Goal: Task Accomplishment & Management: Use online tool/utility

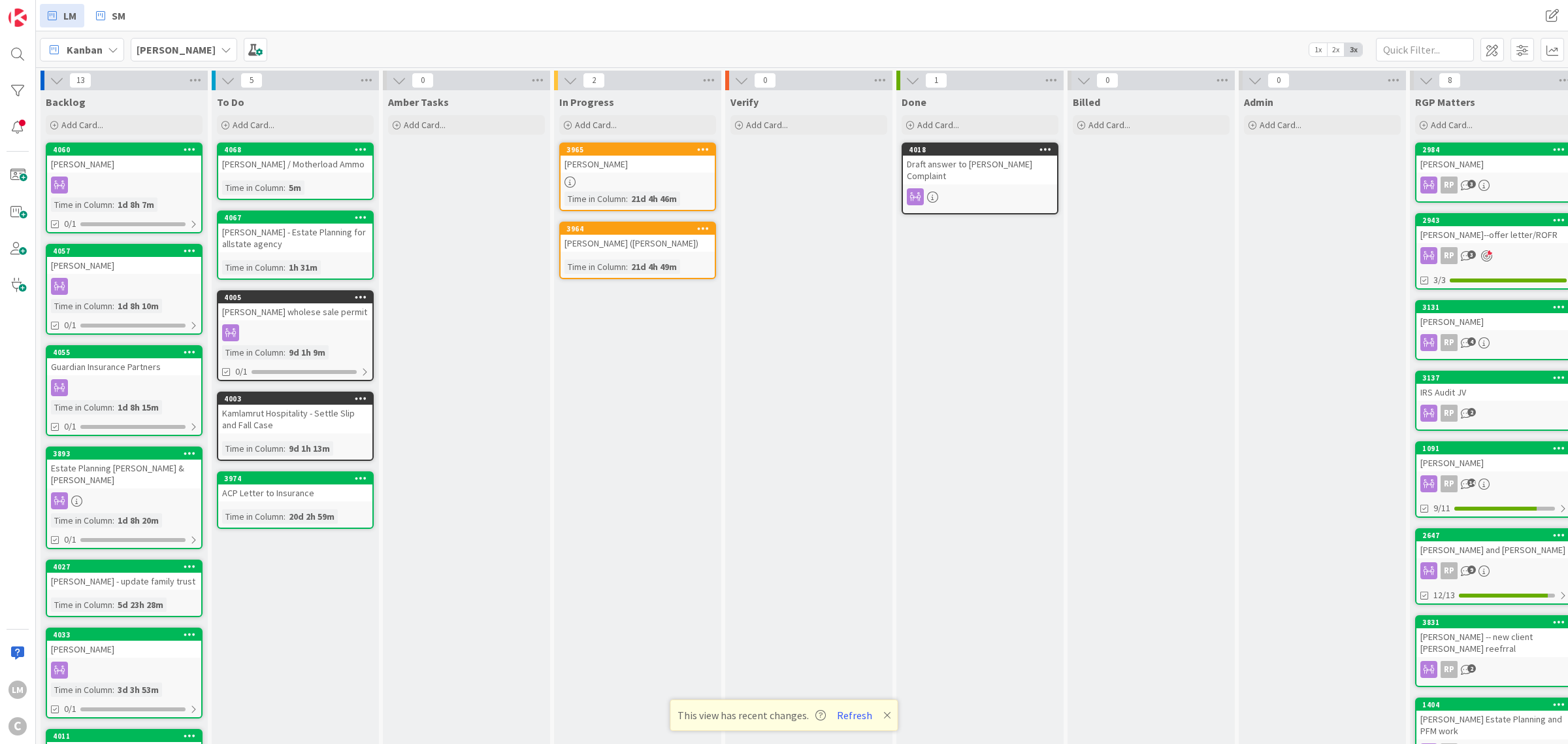
click at [237, 90] on div "To Do" at bounding box center [295, 99] width 167 height 18
click at [235, 84] on icon at bounding box center [229, 80] width 15 height 15
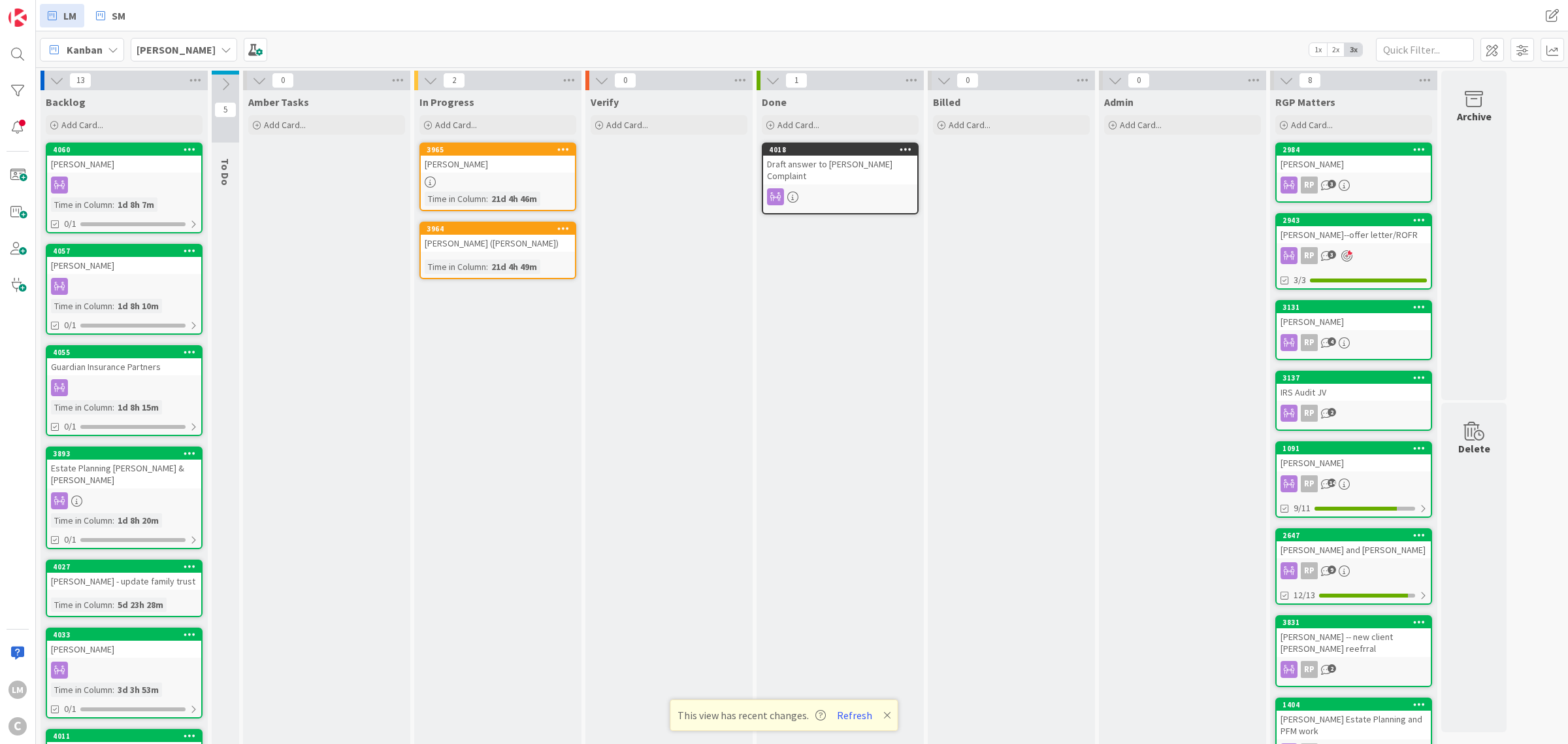
click at [224, 83] on icon at bounding box center [225, 84] width 15 height 15
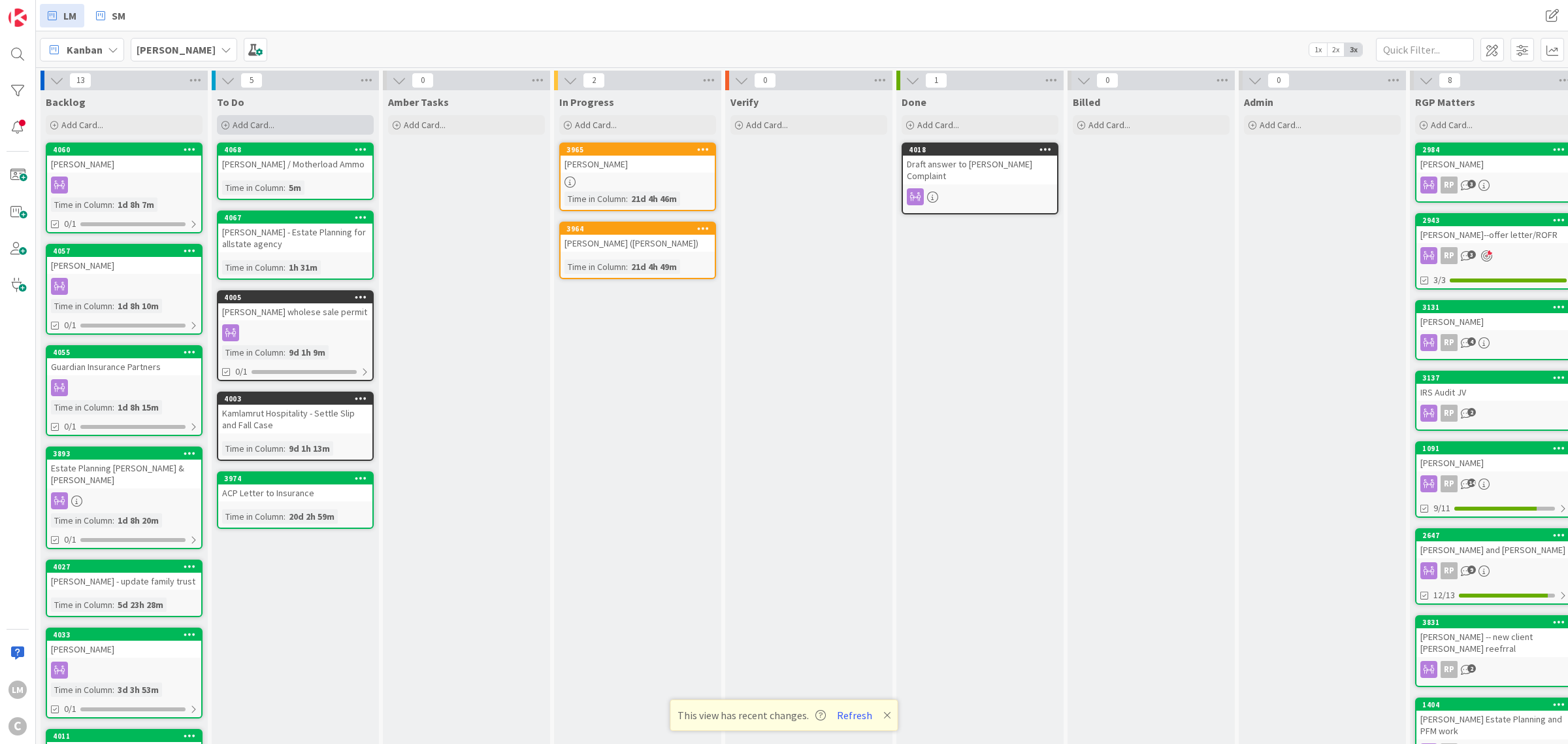
click at [263, 126] on span "Add Card..." at bounding box center [253, 125] width 42 height 11
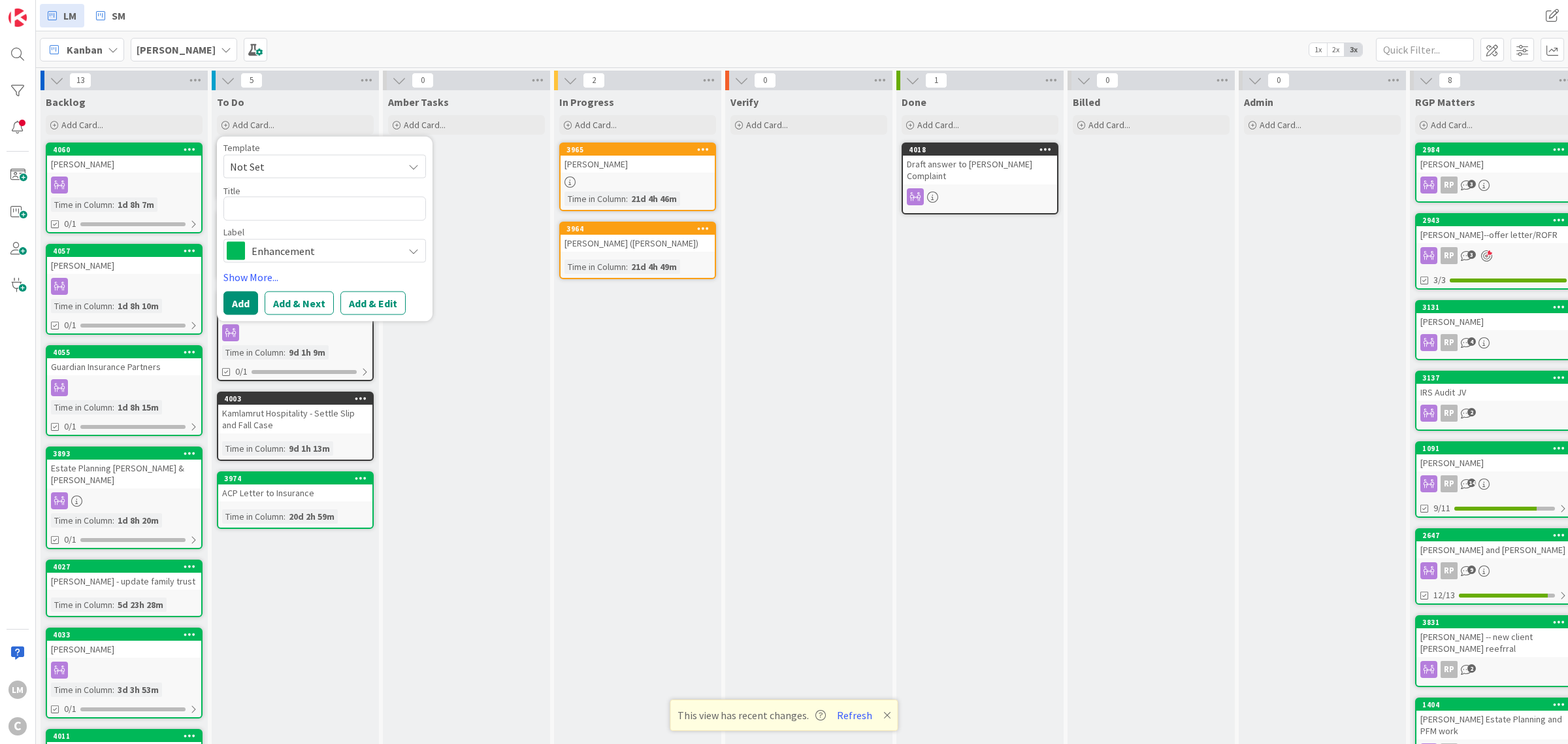
type textarea "x"
type textarea "J"
type textarea "x"
type textarea "Js"
type textarea "x"
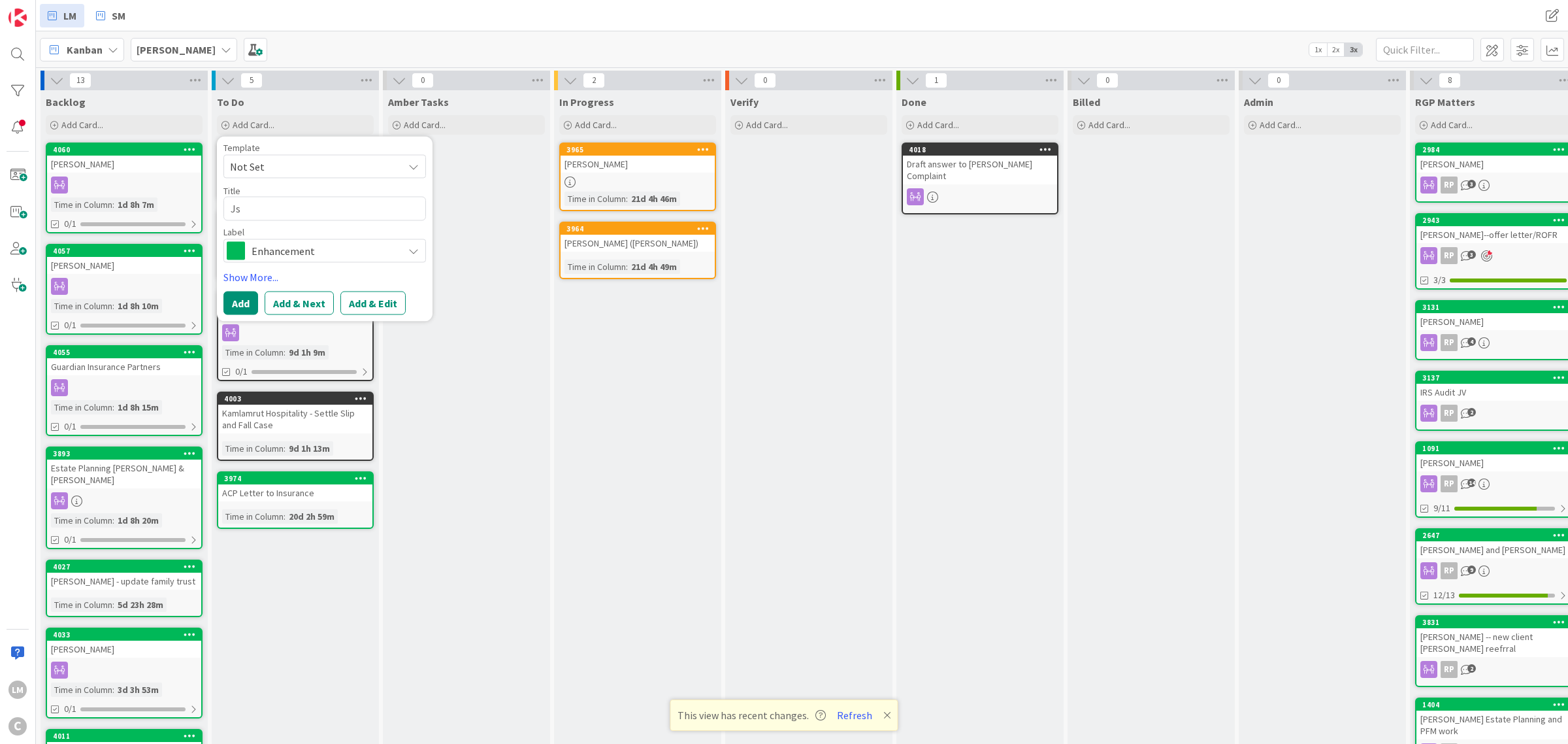
type textarea "Jst"
type textarea "x"
type textarea "Jsti"
type textarea "x"
type textarea "Jstin"
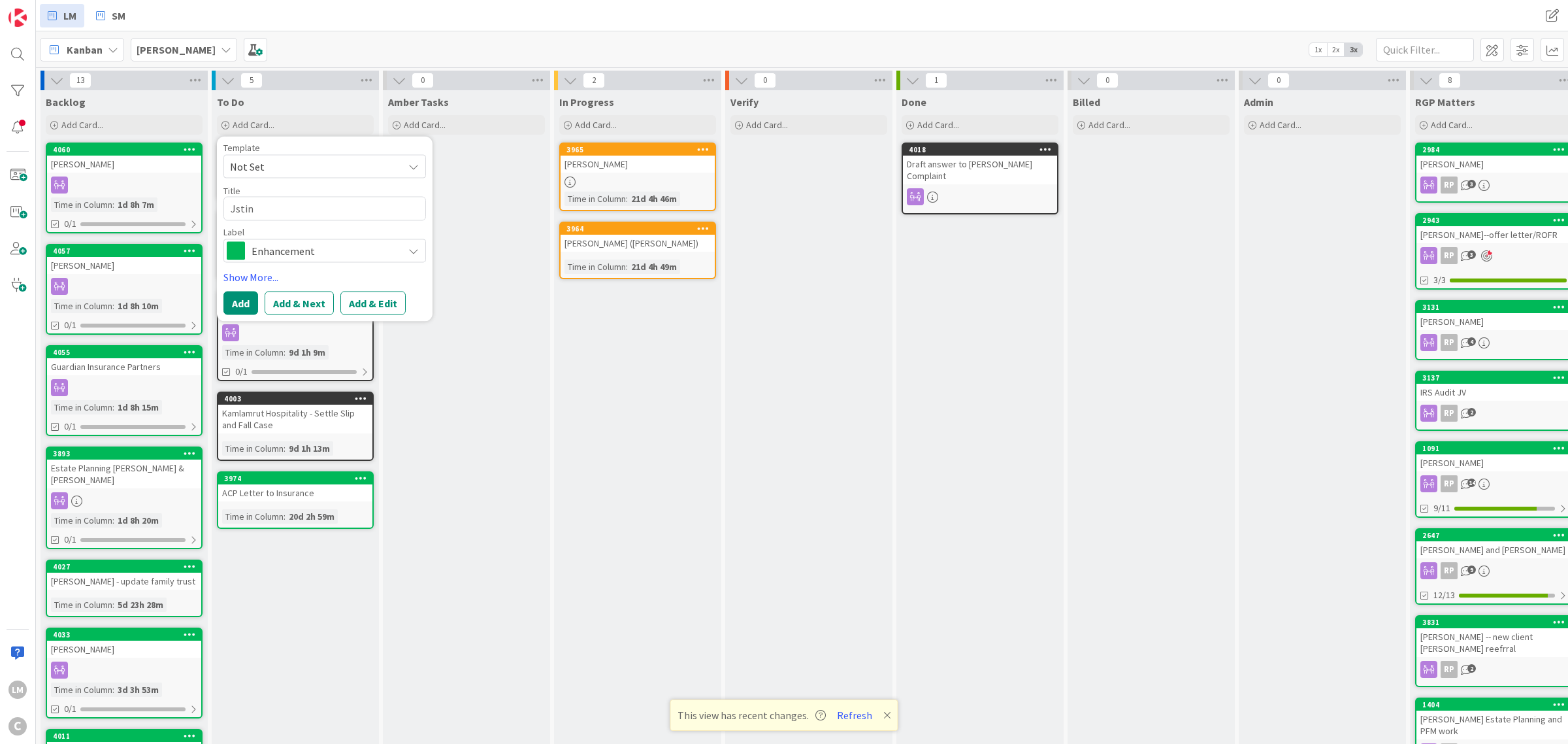
type textarea "x"
type textarea "Jstin"
type textarea "x"
type textarea "[PERSON_NAME]"
type textarea "x"
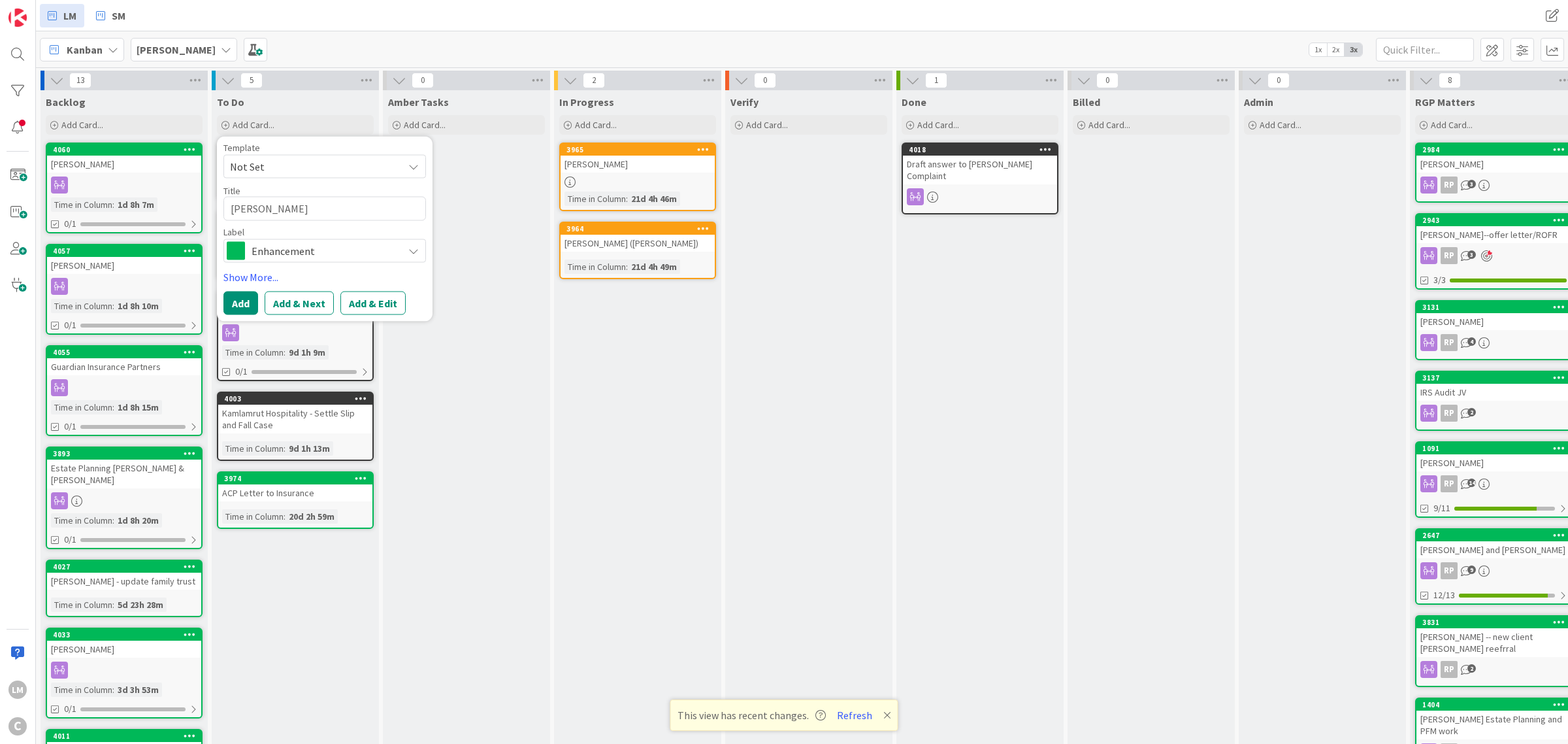
type textarea "[PERSON_NAME]"
type textarea "x"
type textarea "[PERSON_NAME]"
type textarea "x"
type textarea "[PERSON_NAME]"
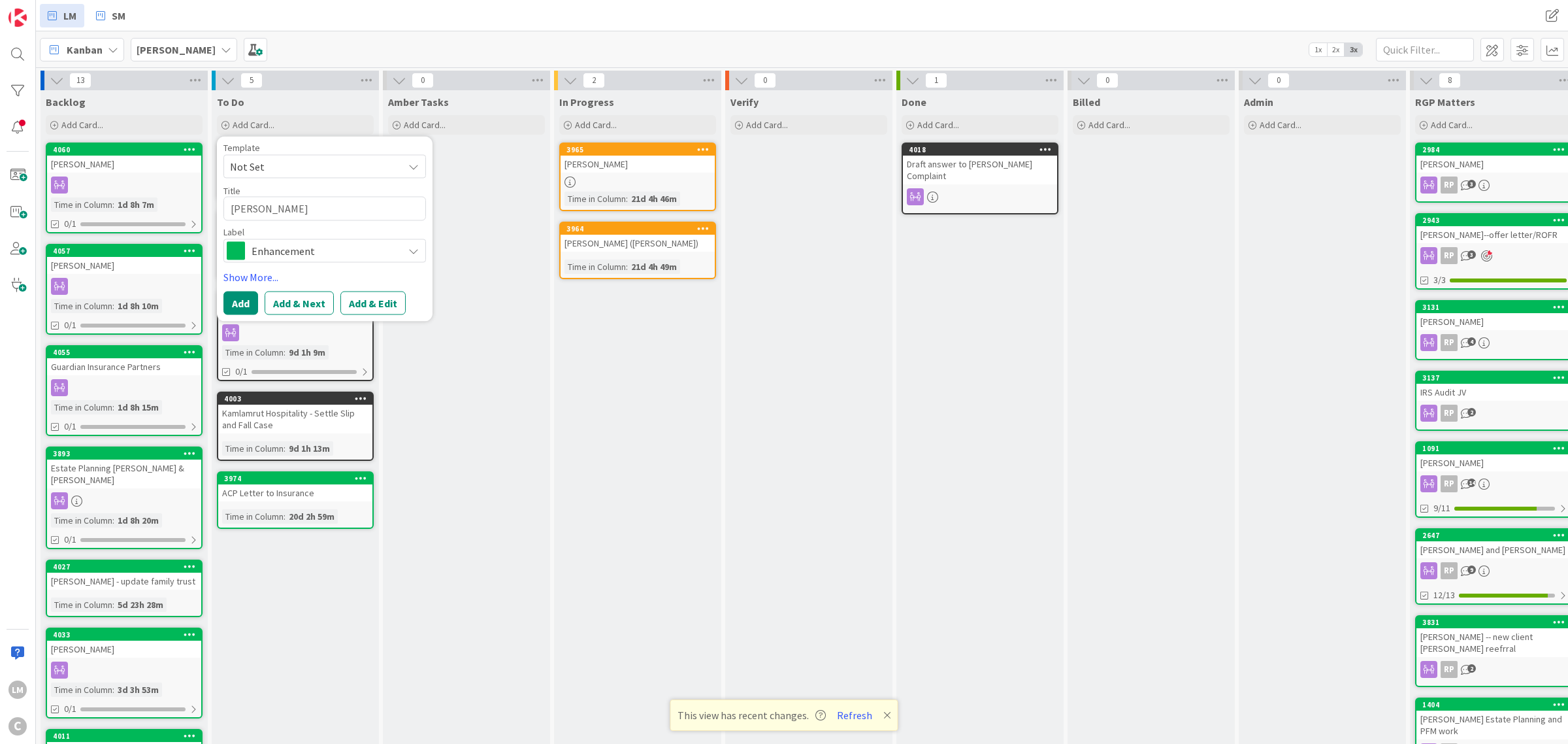
type textarea "x"
type textarea "[PERSON_NAME]"
type textarea "x"
type textarea "[PERSON_NAME]"
type textarea "x"
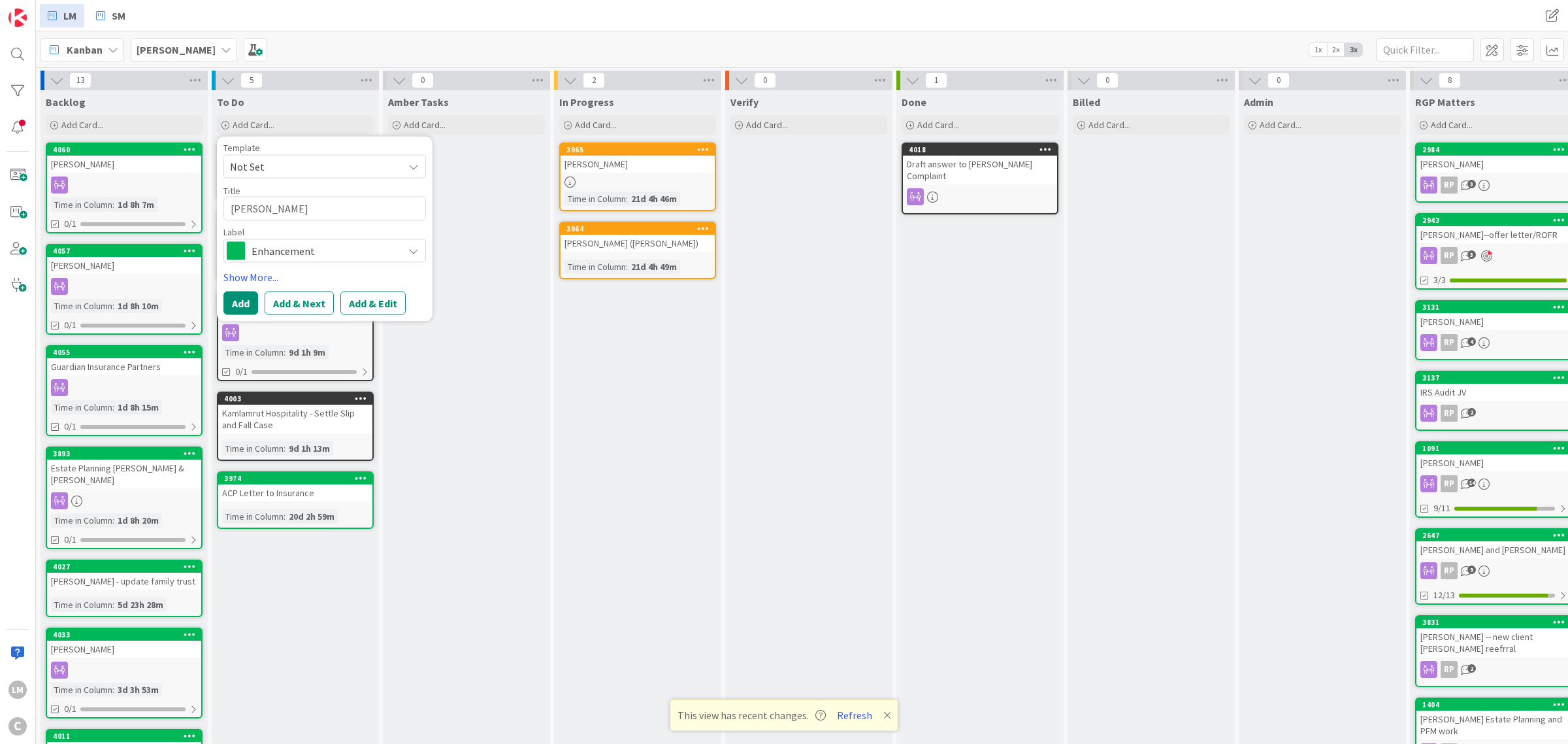
type textarea "[PERSON_NAME]"
type textarea "x"
type textarea "[PERSON_NAME]"
type textarea "x"
type textarea "[PERSON_NAME]"
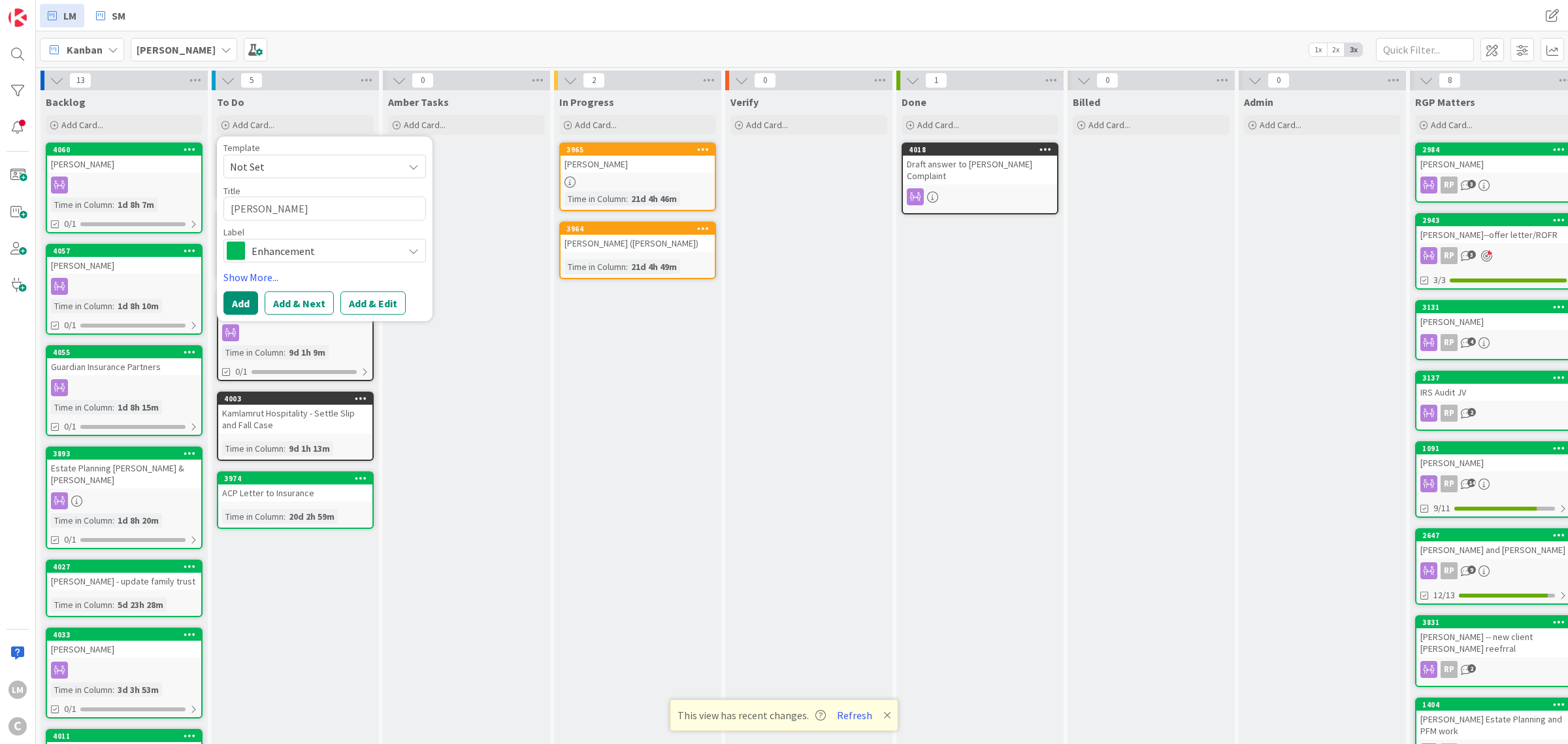
click at [603, 652] on div "In Progress Add Card... 3965 [PERSON_NAME] Time in [GEOGRAPHIC_DATA] : 21d 4h 4…" at bounding box center [637, 600] width 167 height 1020
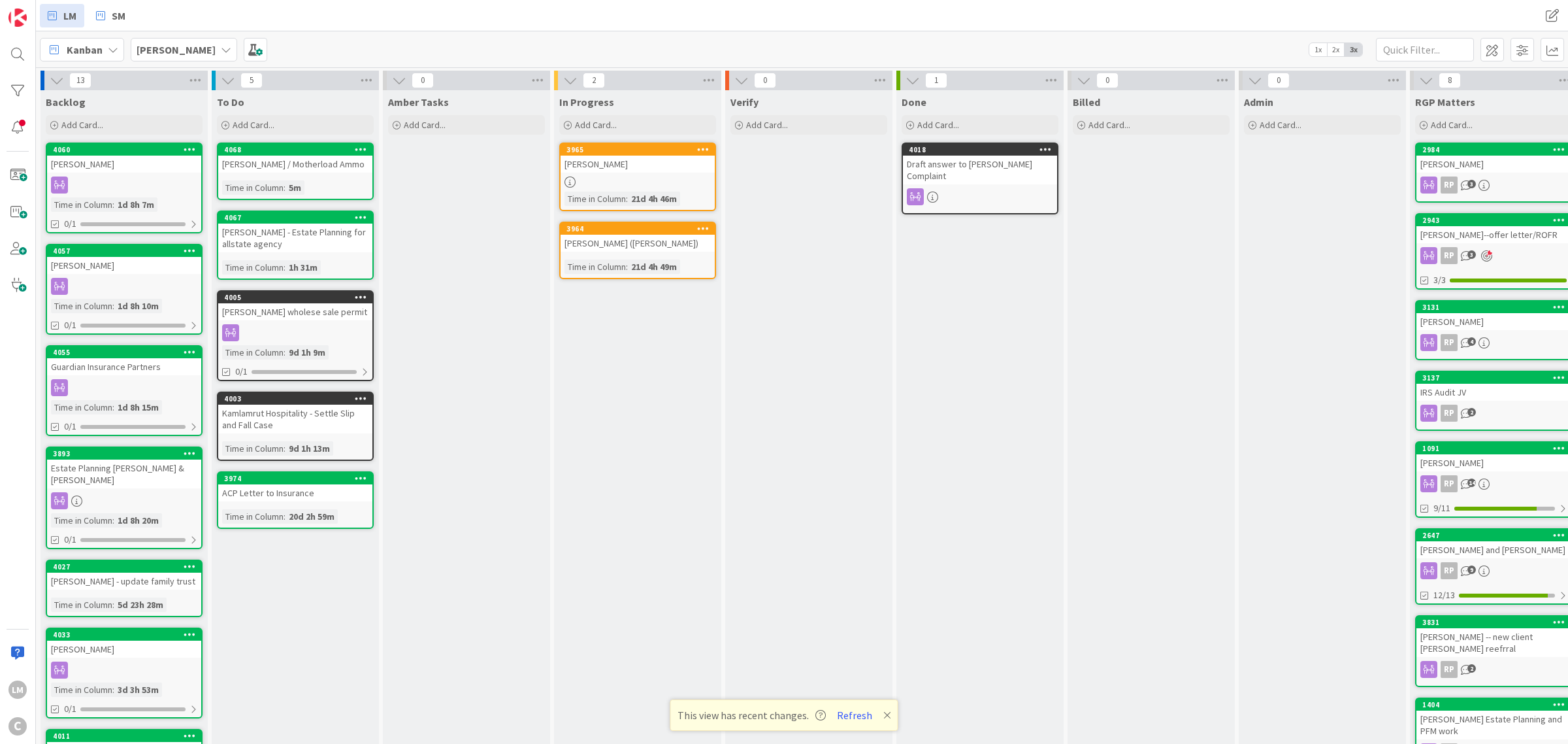
click at [969, 309] on div "Done Add Card... 4018 Draft answer to [PERSON_NAME] Complaint" at bounding box center [980, 600] width 167 height 1020
click at [262, 128] on span "Add Card..." at bounding box center [253, 125] width 42 height 11
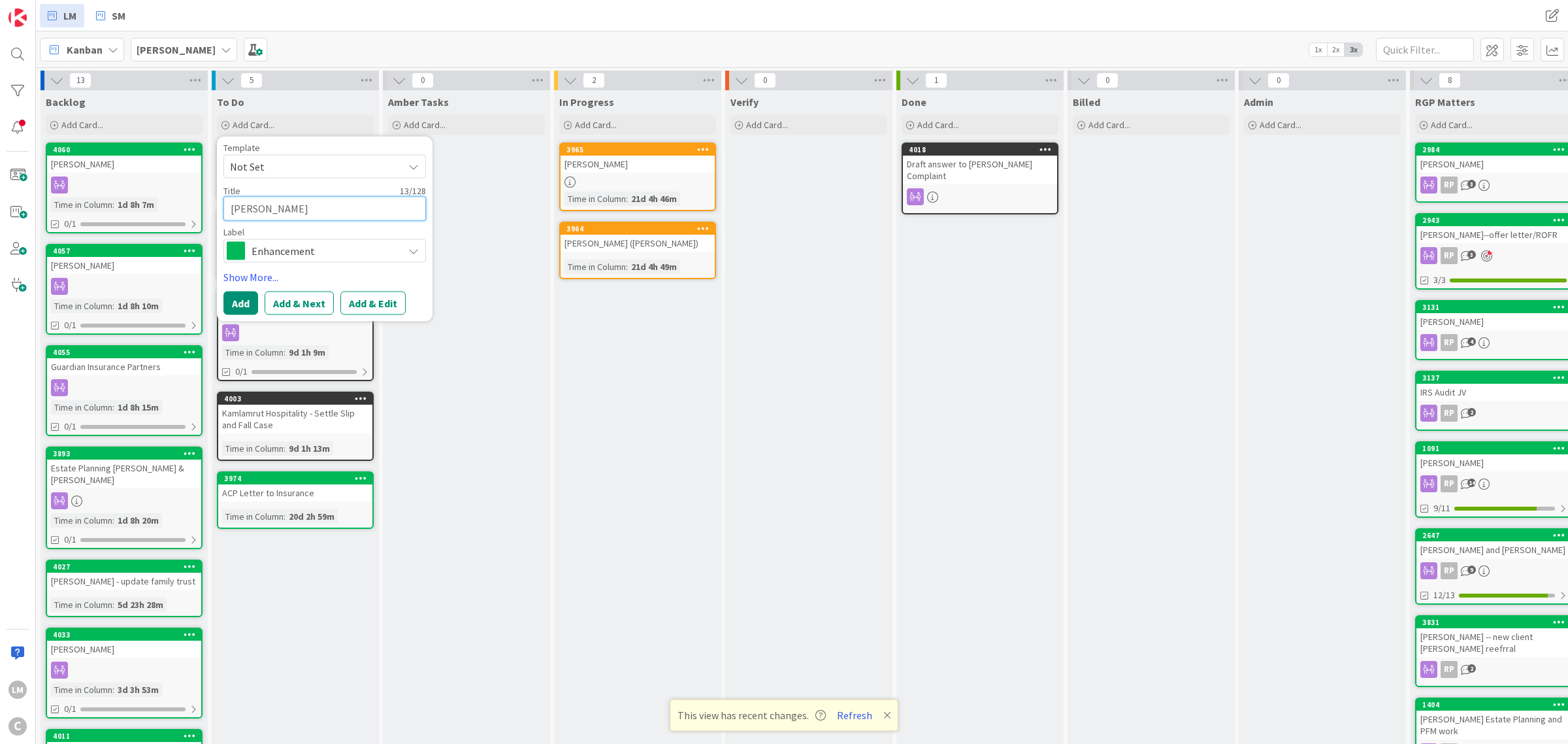
click at [247, 206] on textarea "[PERSON_NAME]" at bounding box center [324, 209] width 202 height 25
type textarea "x"
type textarea "JGoodson"
type textarea "x"
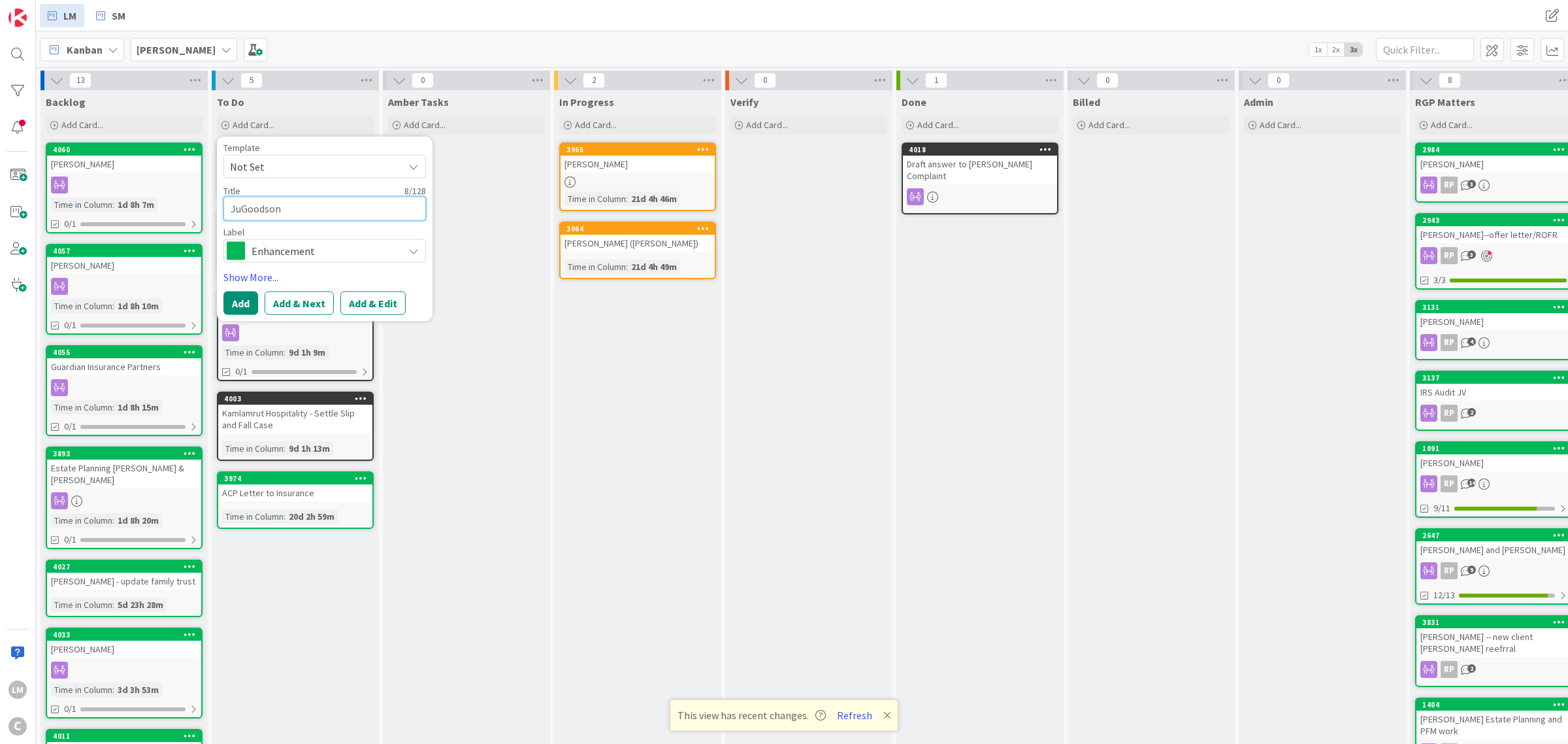
type textarea "JusGoodson"
type textarea "x"
type textarea "JustGoodson"
type textarea "x"
type textarea "JustiGoodson"
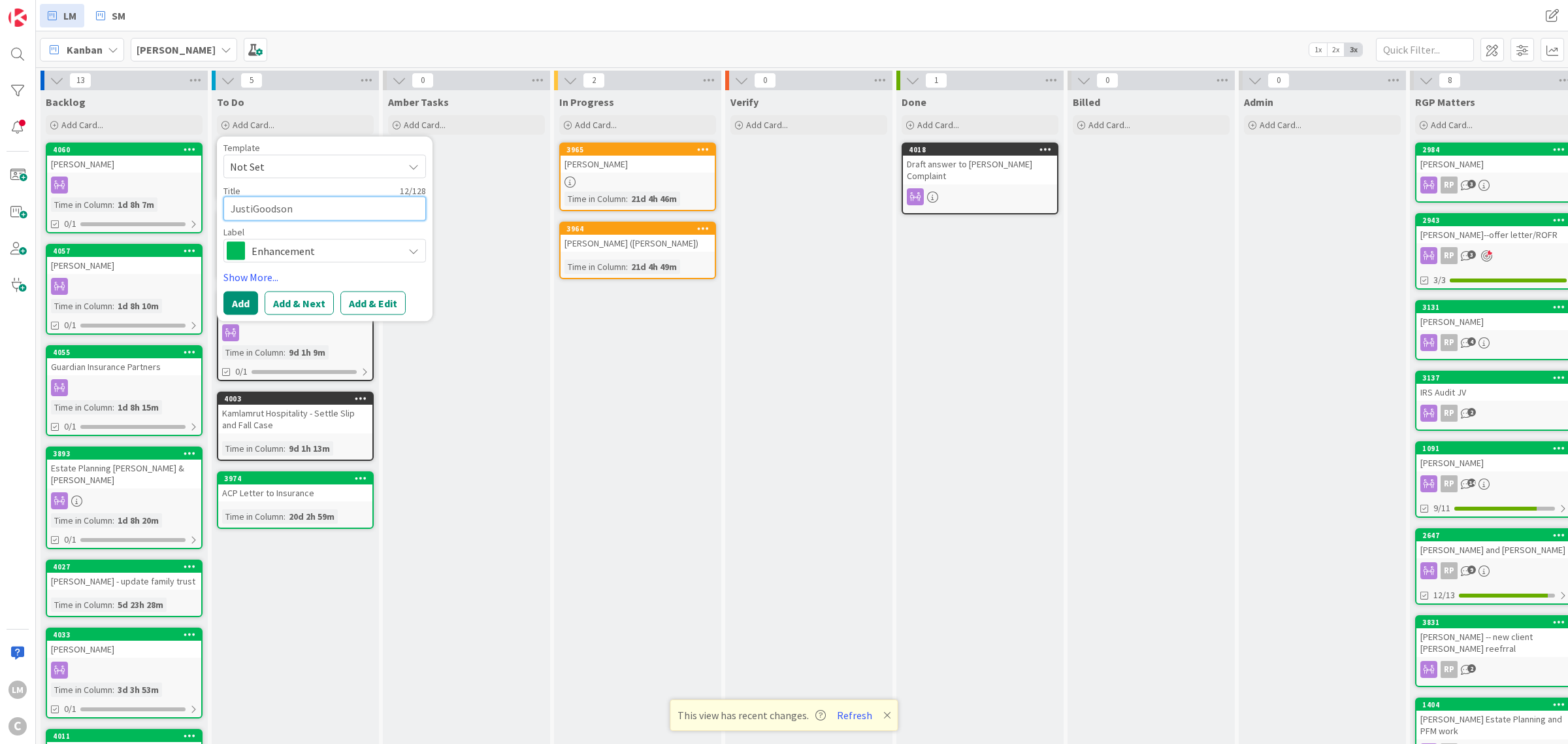
type textarea "x"
type textarea "JustinGoodson"
type textarea "x"
type textarea "[PERSON_NAME]"
type textarea "x"
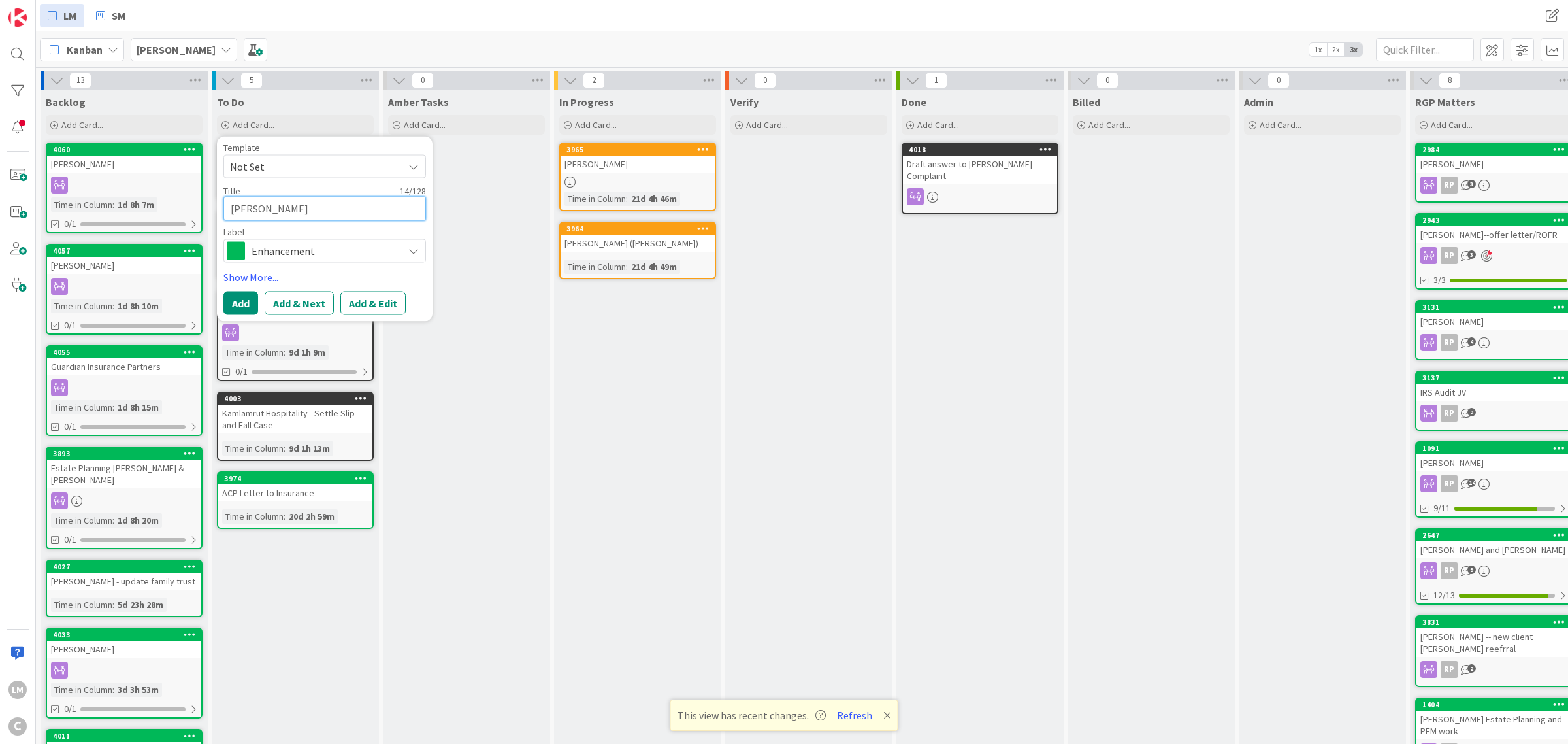
type textarea "[PERSON_NAME]"
type textarea "x"
type textarea "[PERSON_NAME]"
type textarea "x"
type textarea "[PERSON_NAME]"
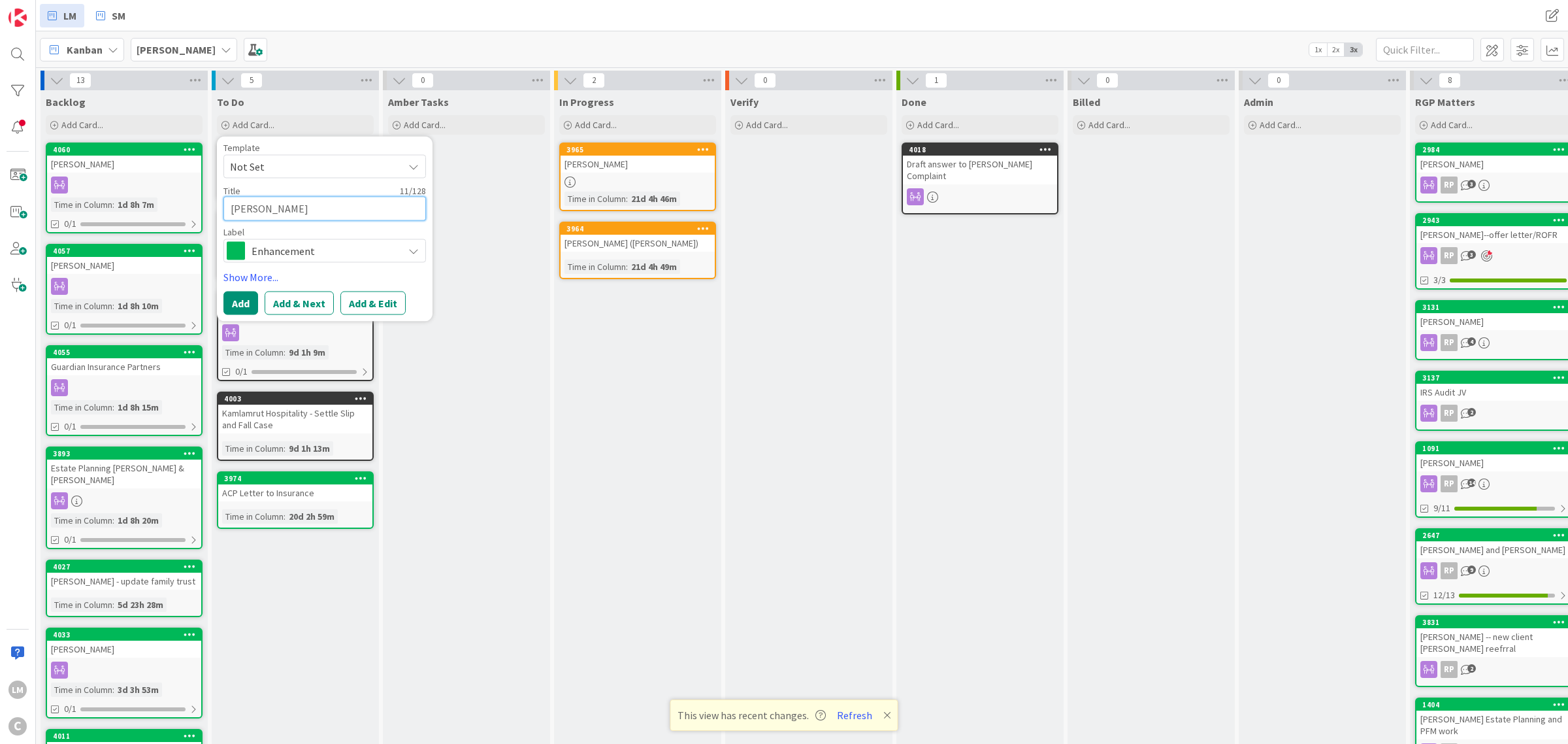
type textarea "x"
type textarea "[PERSON_NAME]"
type textarea "x"
type textarea "[PERSON_NAME]"
type textarea "x"
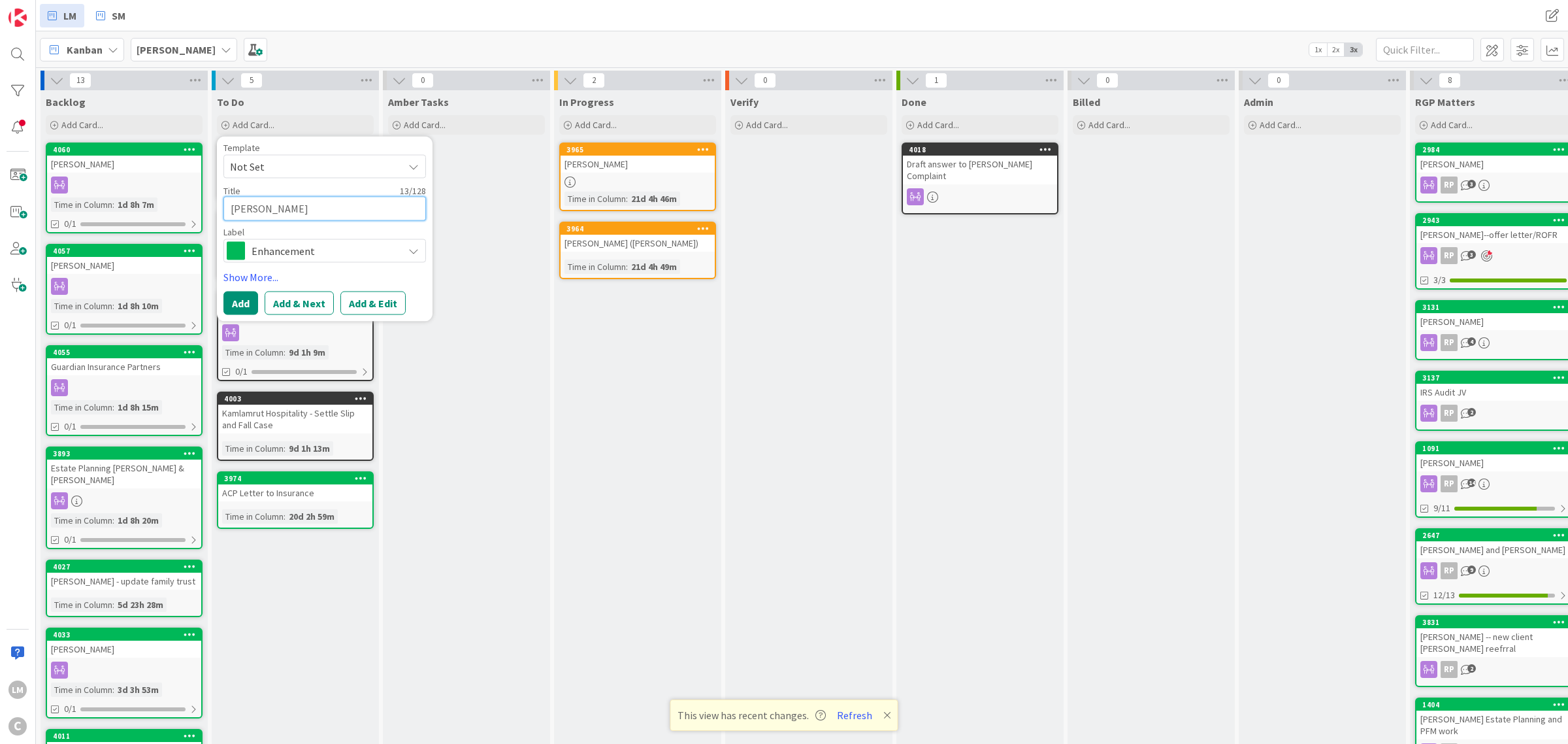
type textarea "[PERSON_NAME]"
type textarea "x"
type textarea "[PERSON_NAME]"
click at [238, 308] on button "Add" at bounding box center [241, 302] width 34 height 24
